Goal: Information Seeking & Learning: Understand process/instructions

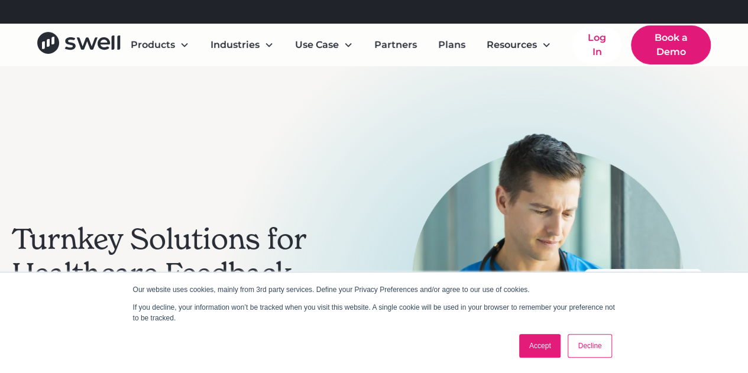
click at [541, 342] on link "Accept" at bounding box center [540, 346] width 42 height 24
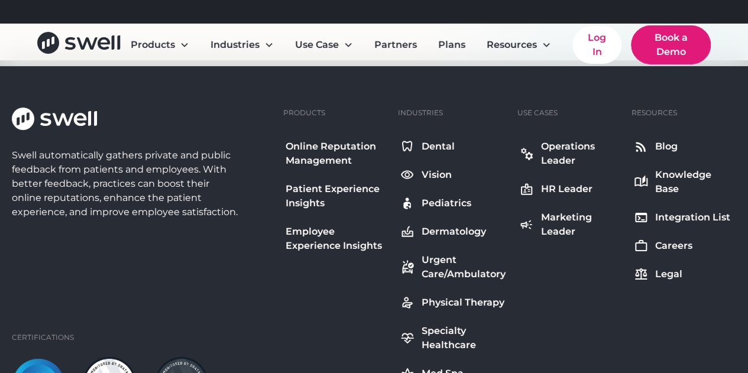
scroll to position [4493, 0]
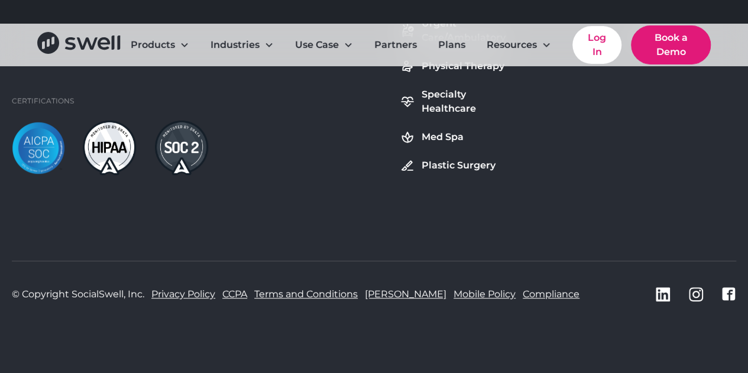
click at [326, 289] on link "Terms and Conditions" at bounding box center [305, 294] width 103 height 14
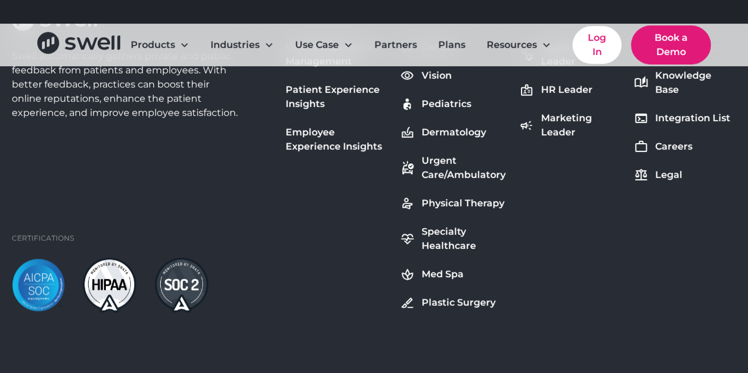
scroll to position [11414, 0]
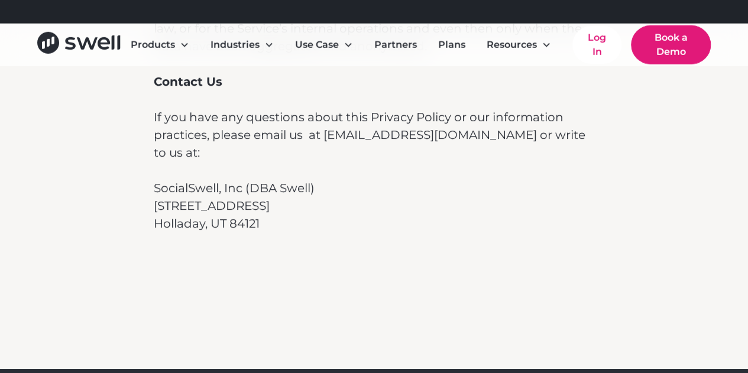
scroll to position [8456, 0]
